Goal: Task Accomplishment & Management: Use online tool/utility

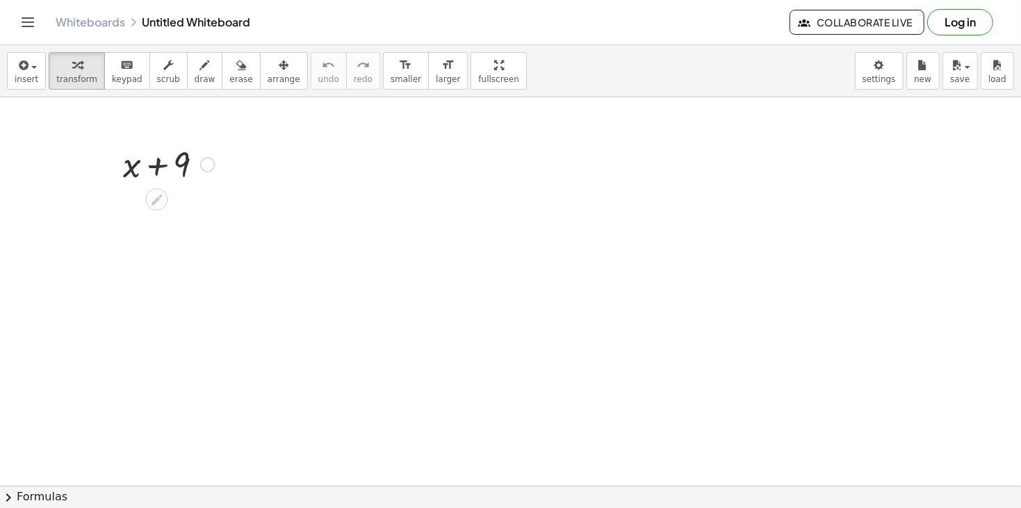
click at [211, 160] on div at bounding box center [207, 164] width 15 height 15
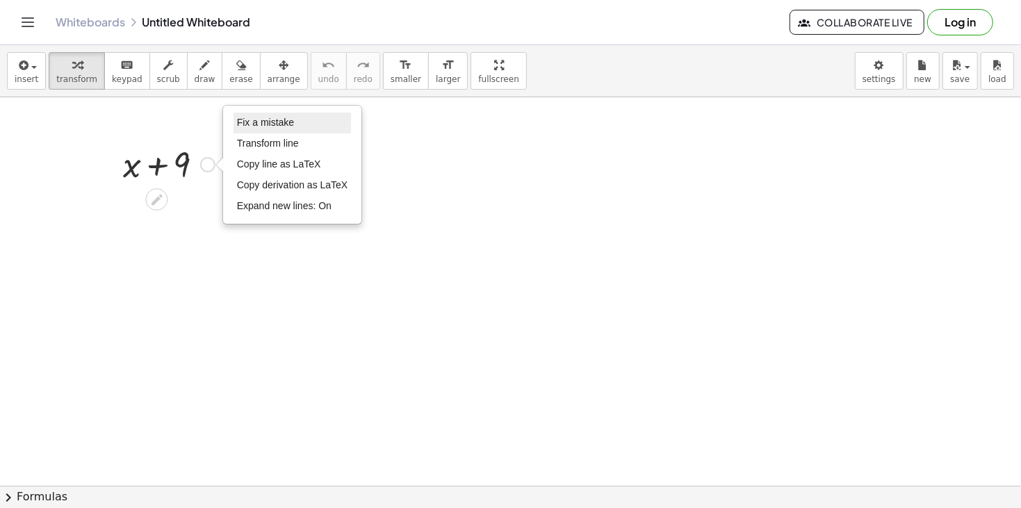
click at [268, 125] on span "Fix a mistake" at bounding box center [265, 122] width 57 height 11
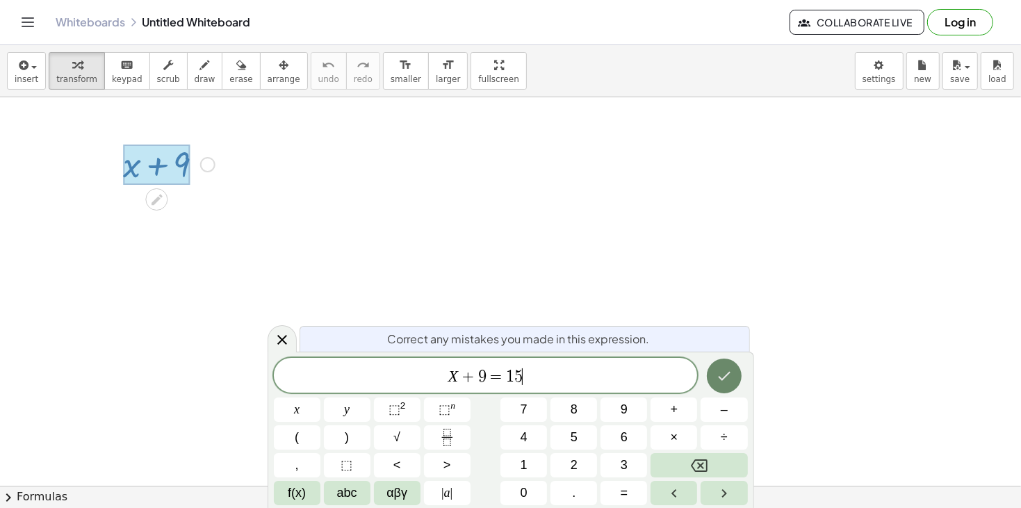
click at [719, 382] on icon "Done" at bounding box center [724, 376] width 17 height 17
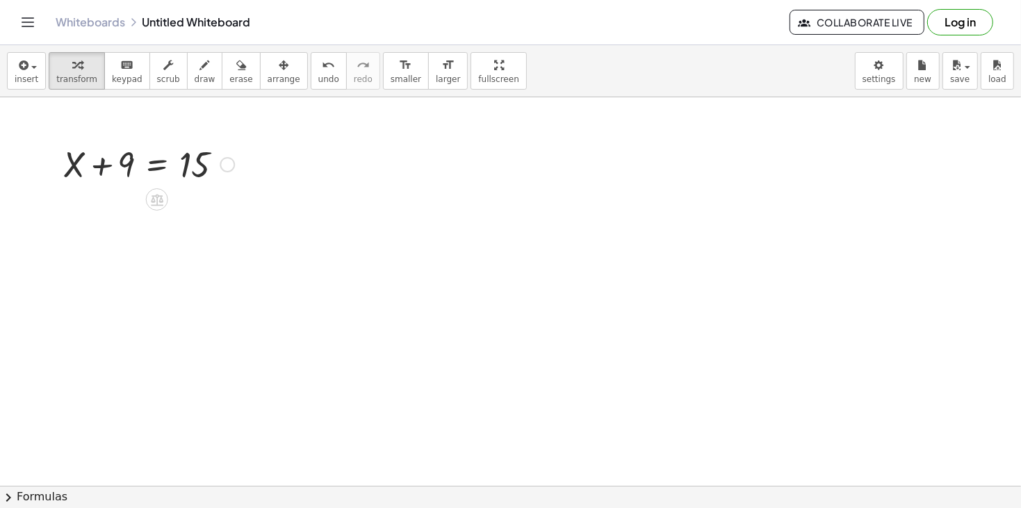
click at [99, 162] on div at bounding box center [148, 163] width 185 height 47
drag, startPoint x: 126, startPoint y: 165, endPoint x: 243, endPoint y: 168, distance: 117.5
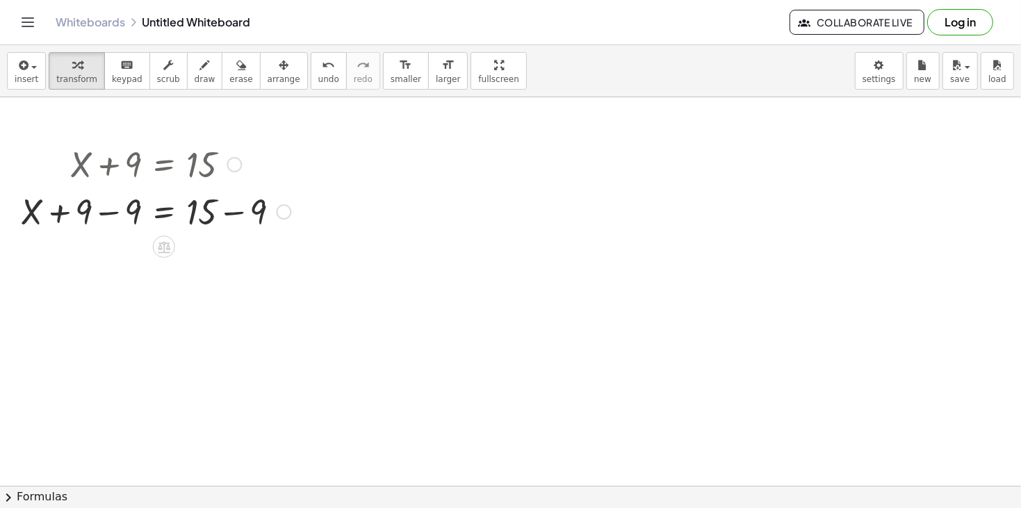
click at [113, 211] on div at bounding box center [156, 210] width 284 height 47
click at [230, 258] on div at bounding box center [156, 257] width 284 height 47
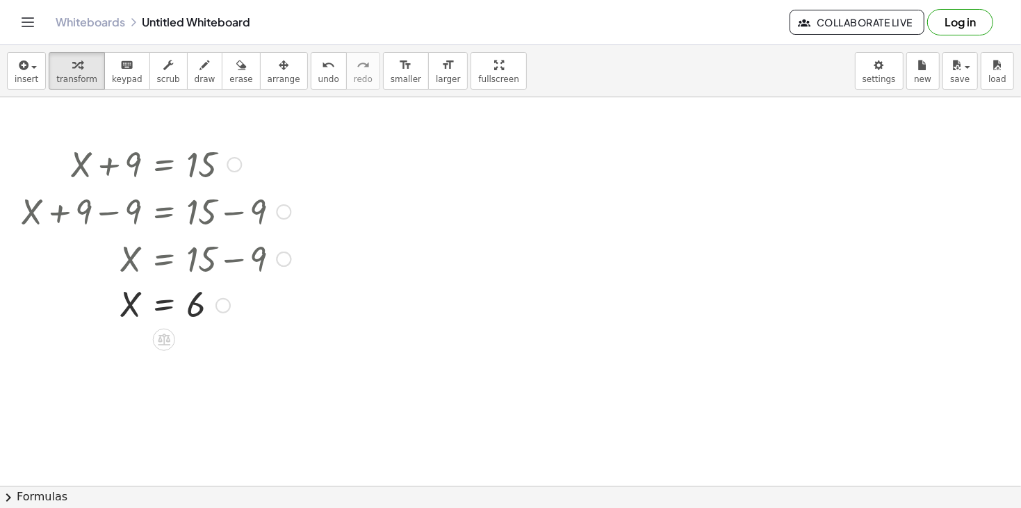
click at [161, 304] on div at bounding box center [156, 305] width 284 height 46
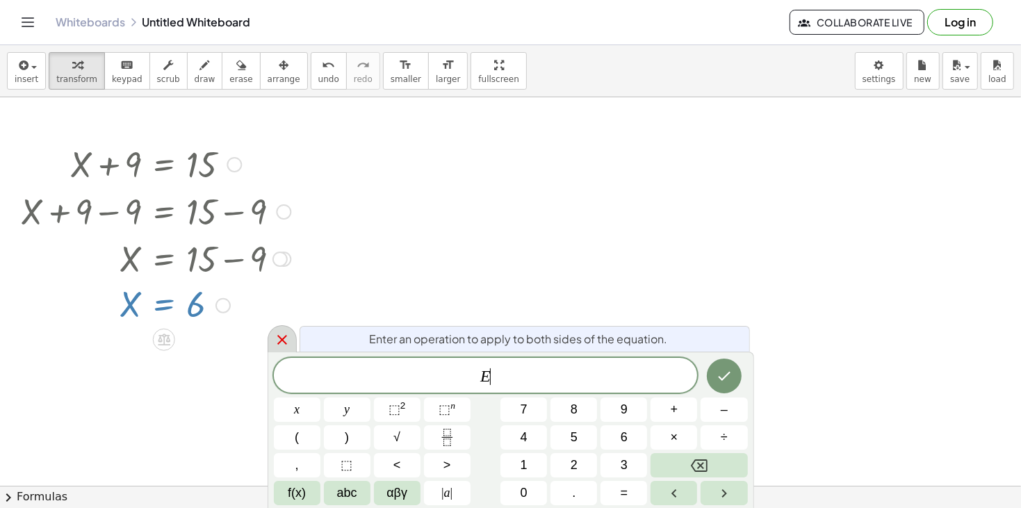
click at [289, 336] on icon at bounding box center [282, 340] width 17 height 17
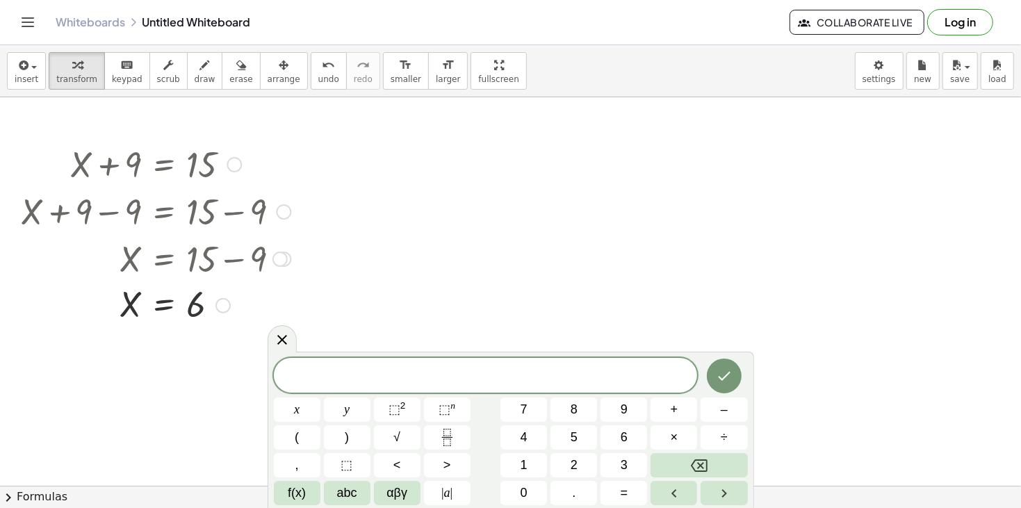
drag, startPoint x: 197, startPoint y: 301, endPoint x: 197, endPoint y: 336, distance: 35.5
drag, startPoint x: 196, startPoint y: 309, endPoint x: 137, endPoint y: 347, distance: 70.4
click at [108, 313] on div at bounding box center [156, 304] width 284 height 47
click at [101, 356] on div at bounding box center [156, 350] width 284 height 47
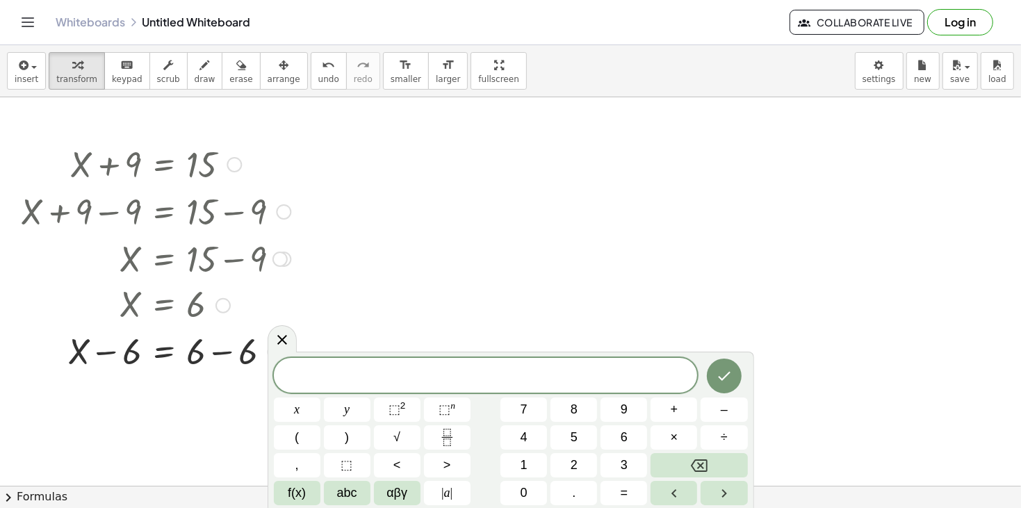
click at [228, 353] on div at bounding box center [156, 350] width 284 height 47
click at [76, 405] on div at bounding box center [156, 398] width 284 height 47
click at [107, 424] on div "+ X + 9 = 15 + X + 9 − 9 = + 15 − 9 + X + 0 = + 15 − 9 X = + 15 − 9 X = 6 + X −…" at bounding box center [150, 280] width 301 height 289
drag, startPoint x: 131, startPoint y: 400, endPoint x: 76, endPoint y: 400, distance: 55.6
click at [76, 400] on div at bounding box center [156, 398] width 284 height 47
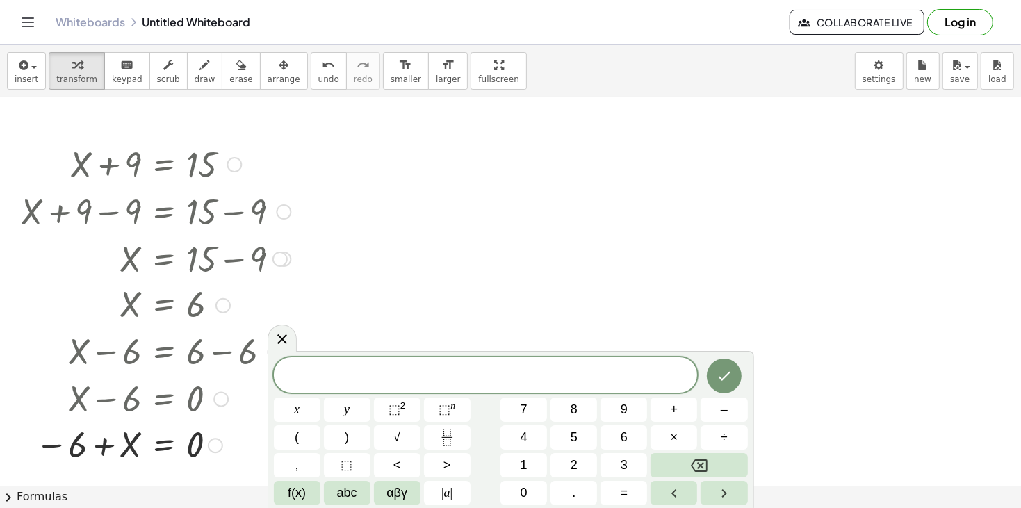
click at [104, 447] on div at bounding box center [156, 445] width 284 height 46
click at [156, 448] on div at bounding box center [156, 445] width 284 height 46
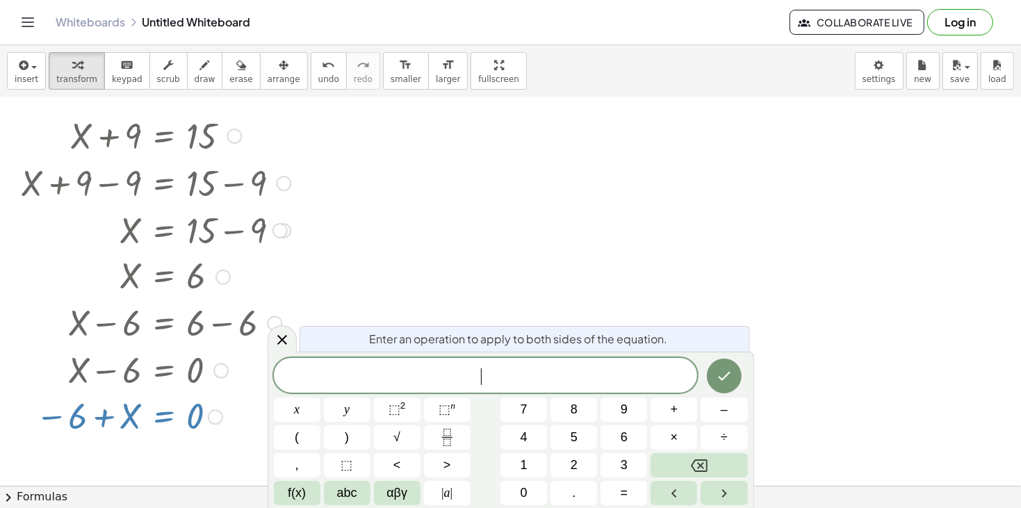
scroll to position [31, 0]
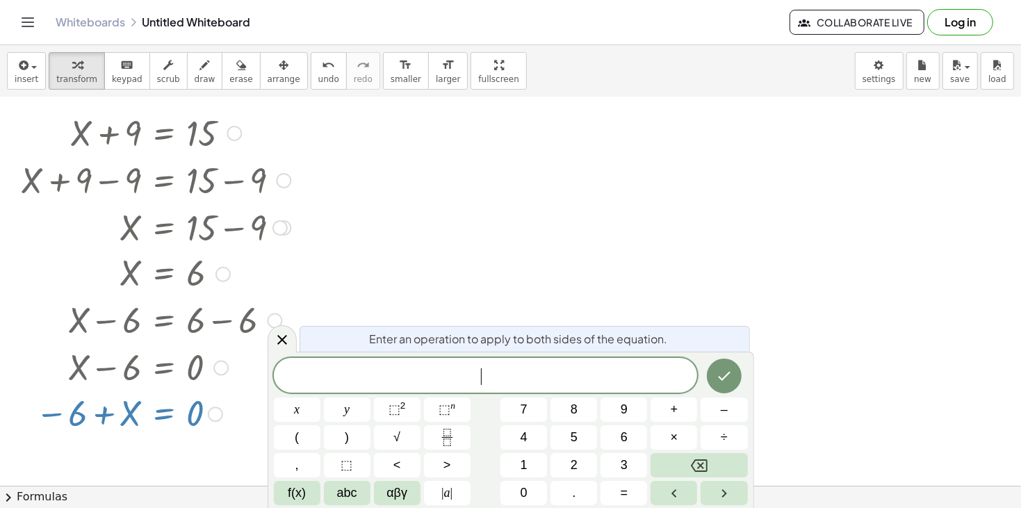
click at [150, 405] on div at bounding box center [156, 414] width 284 height 46
click at [906, 22] on span "Collaborate Live" at bounding box center [856, 22] width 111 height 13
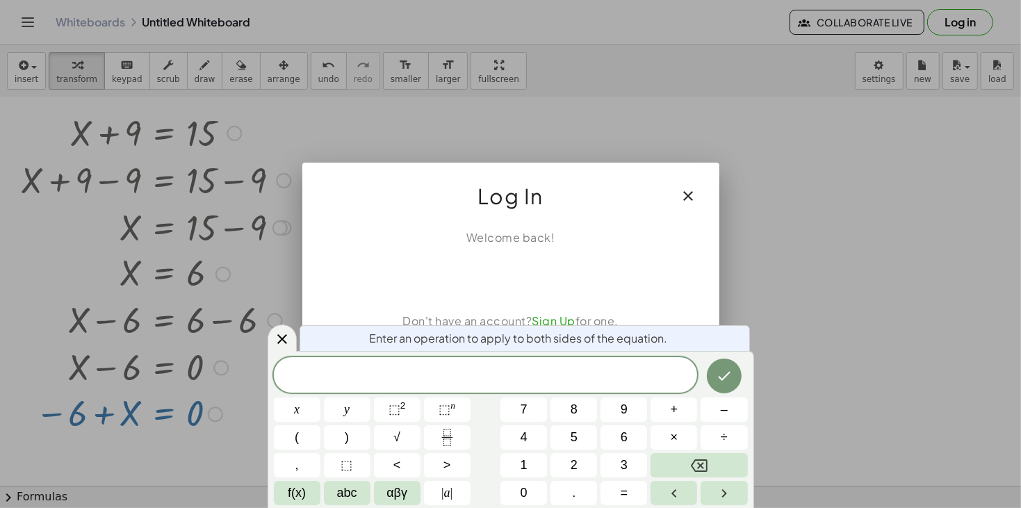
click at [643, 263] on div at bounding box center [511, 277] width 384 height 28
